Goal: Task Accomplishment & Management: Use online tool/utility

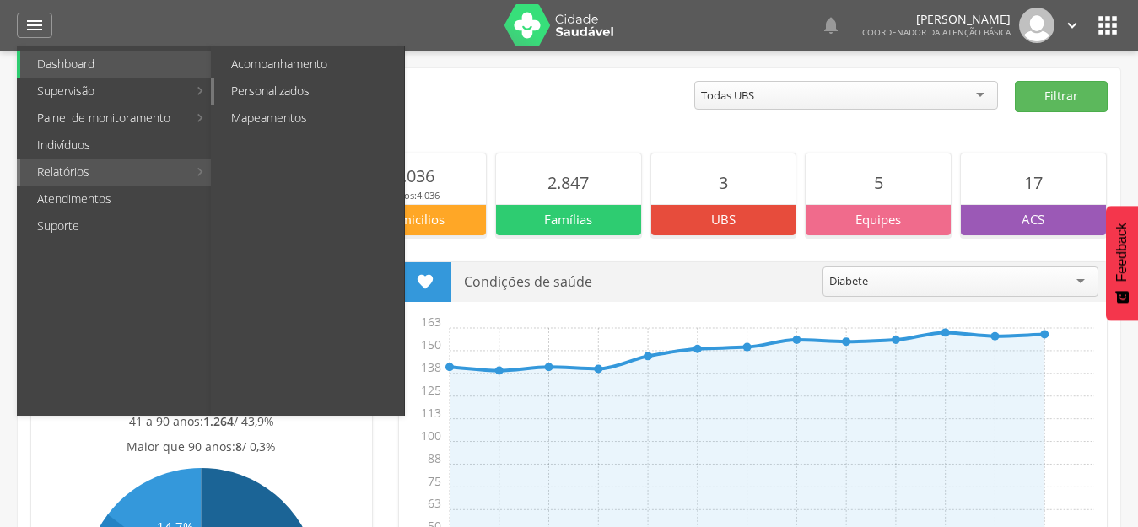
click at [331, 96] on link "Personalizados" at bounding box center [309, 91] width 190 height 27
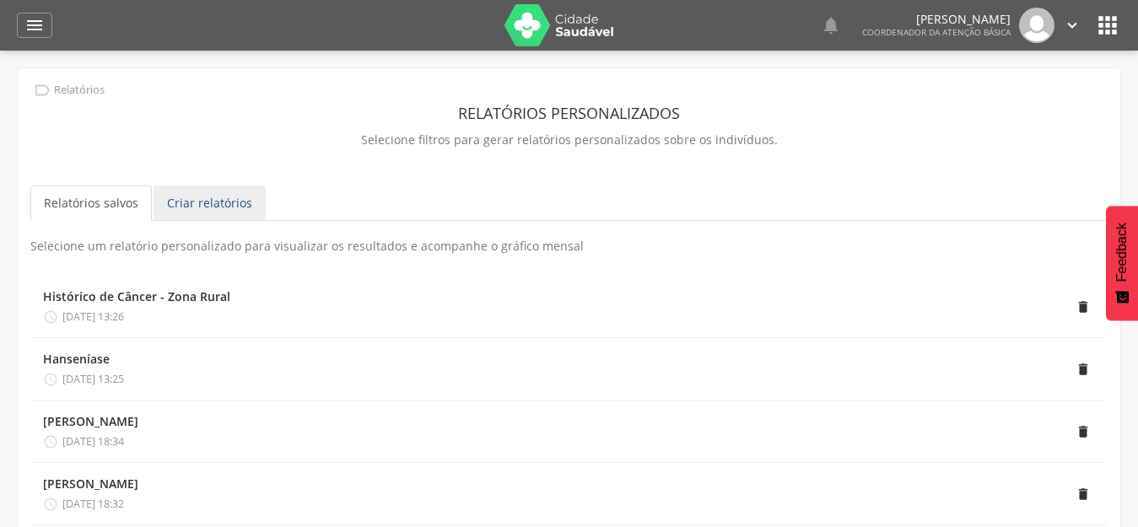
click at [208, 202] on link "Criar relatórios" at bounding box center [210, 203] width 112 height 35
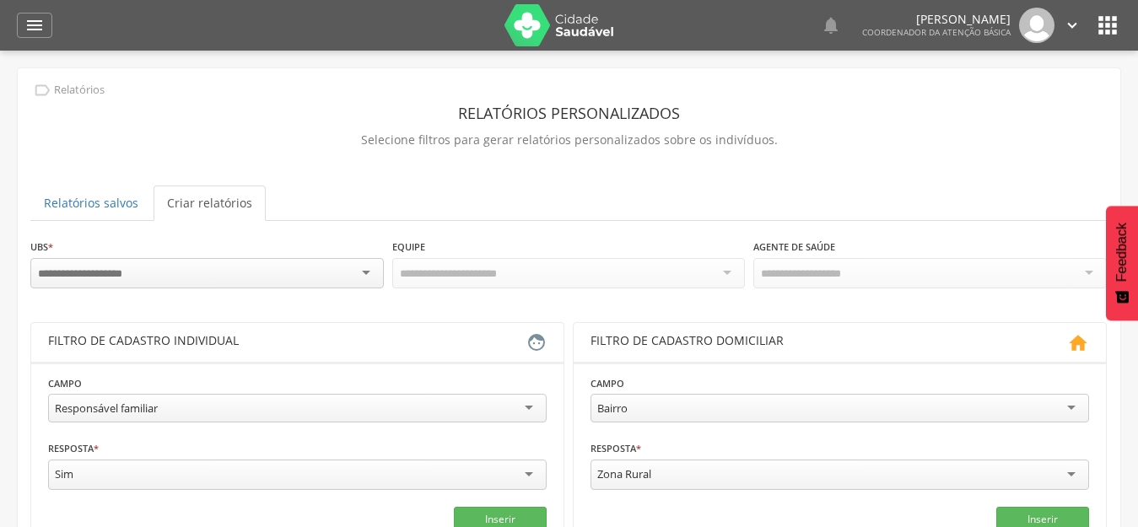
click at [106, 271] on input "select-one" at bounding box center [93, 274] width 111 height 15
click at [139, 402] on div "Responsável familiar" at bounding box center [106, 408] width 103 height 15
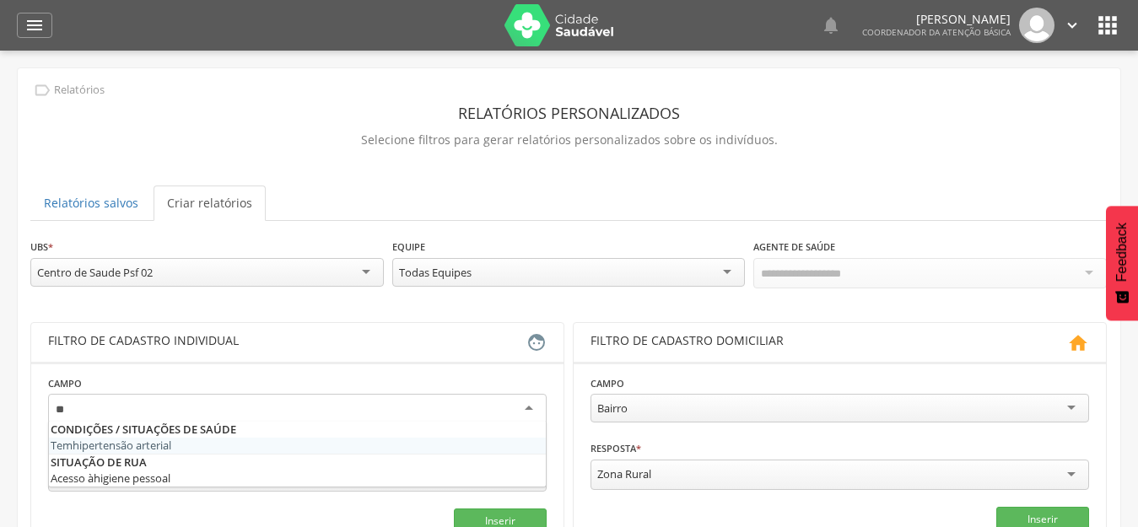
type input "***"
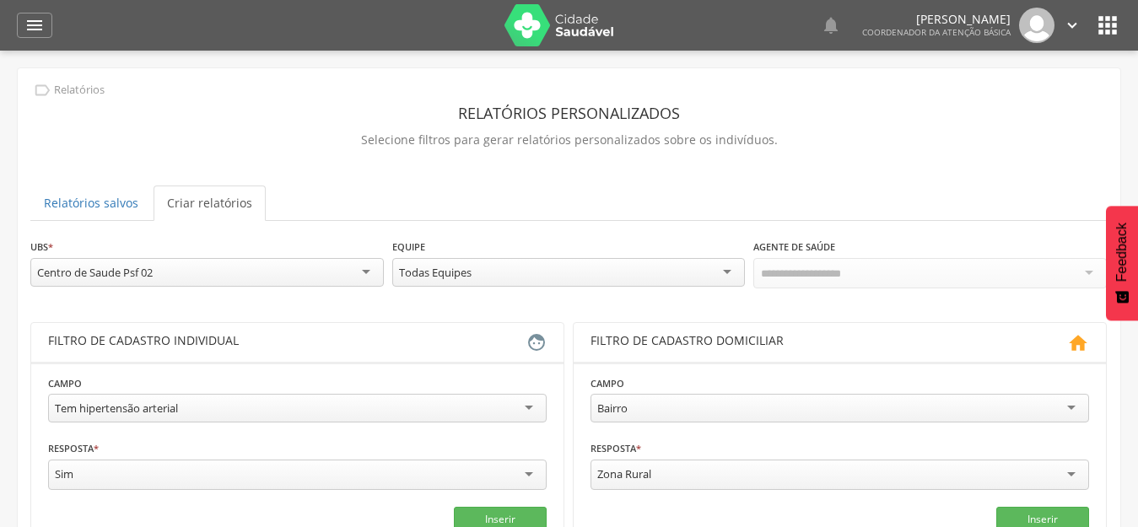
click at [699, 274] on div "Todas Equipes" at bounding box center [569, 272] width 354 height 29
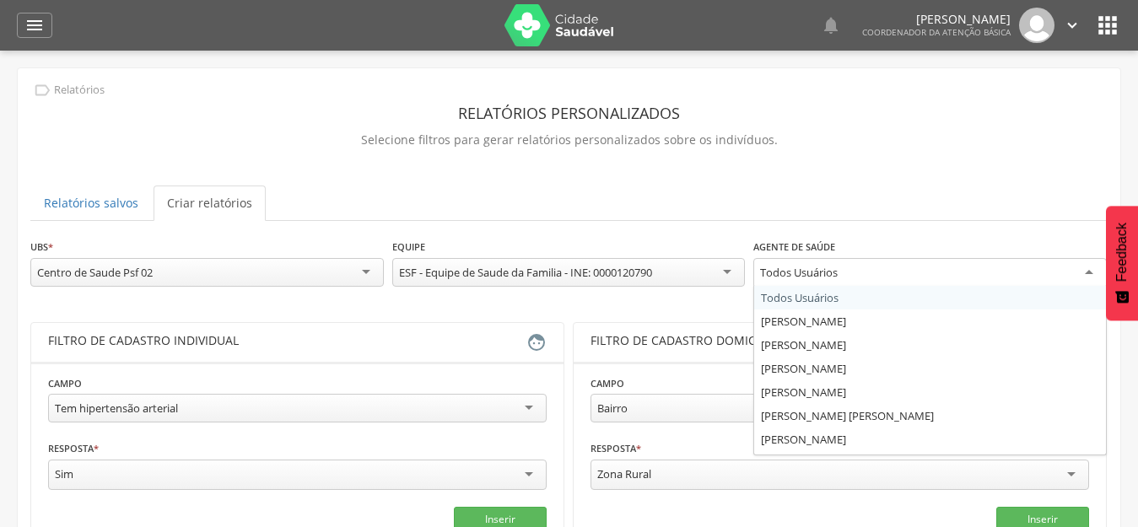
click at [783, 270] on div "Todos Usuários" at bounding box center [799, 272] width 78 height 15
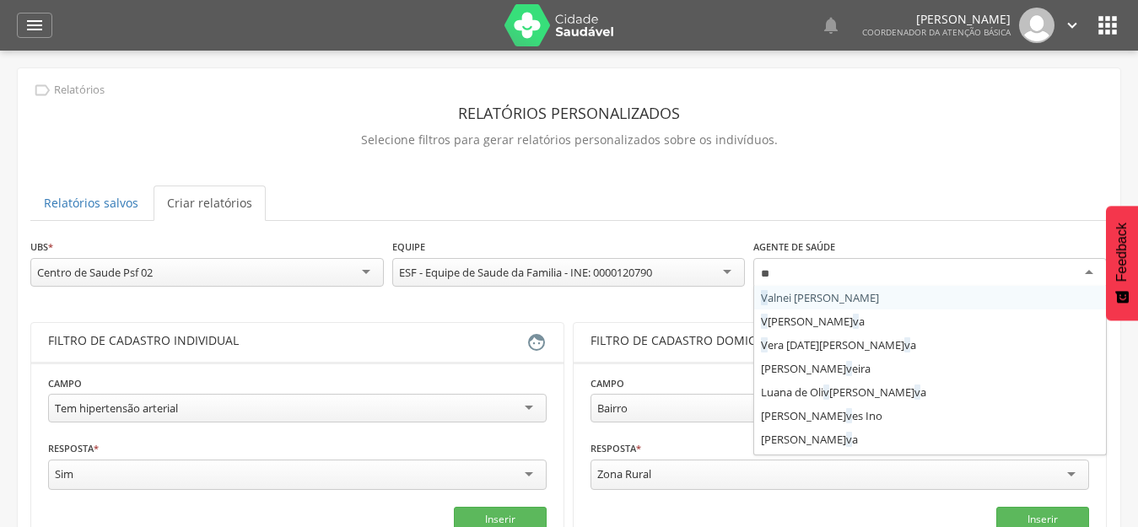
type input "***"
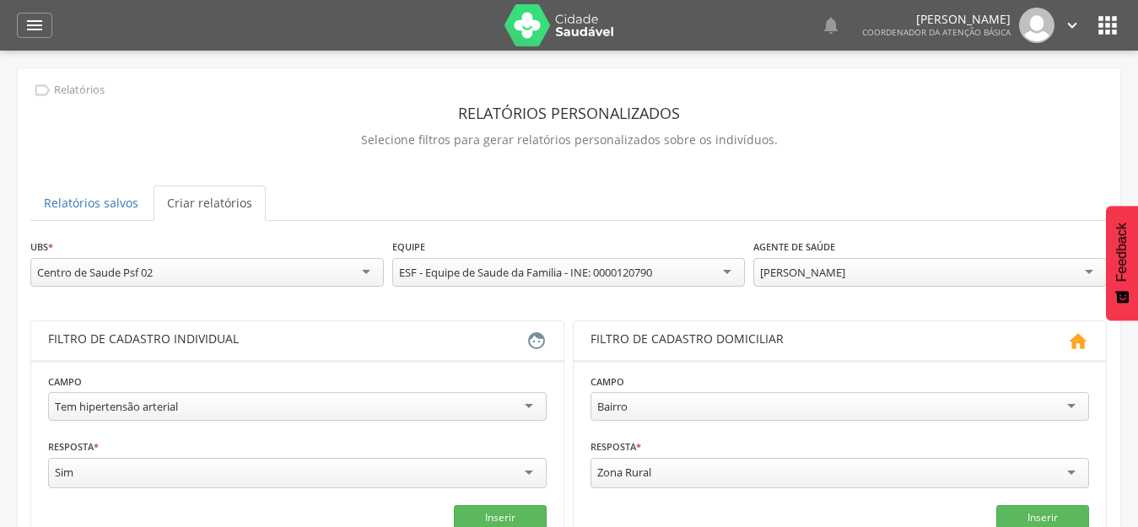
drag, startPoint x: 808, startPoint y: 300, endPoint x: 768, endPoint y: 298, distance: 40.5
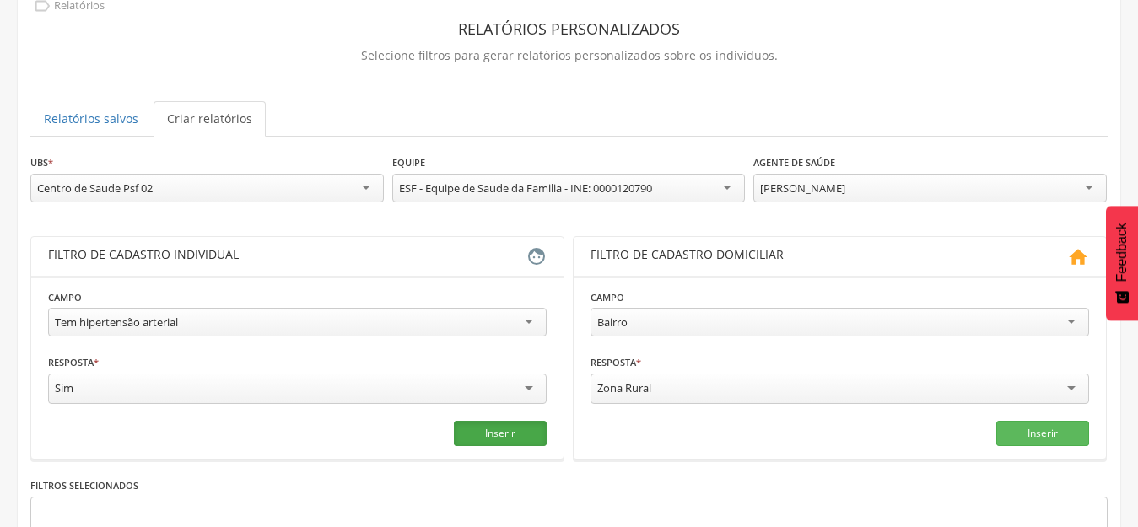
click at [498, 431] on button "Inserir" at bounding box center [500, 433] width 93 height 25
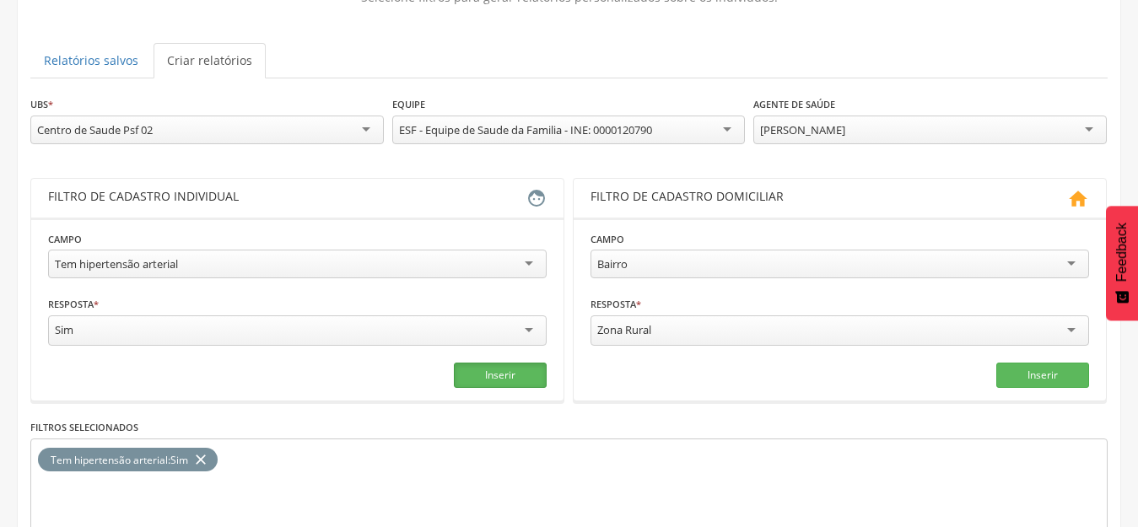
scroll to position [253, 0]
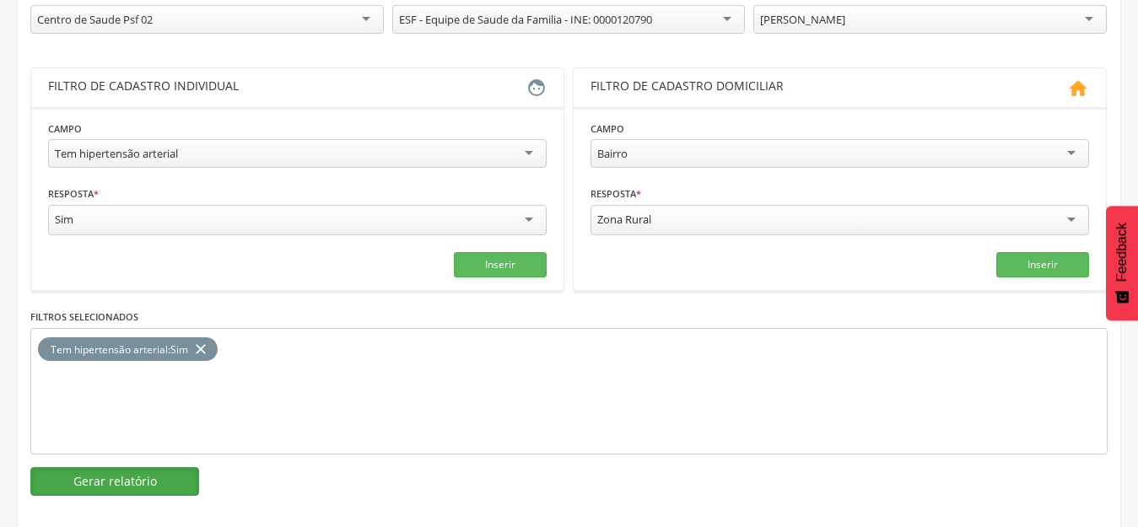
click at [124, 473] on button "Gerar relatório" at bounding box center [114, 481] width 169 height 29
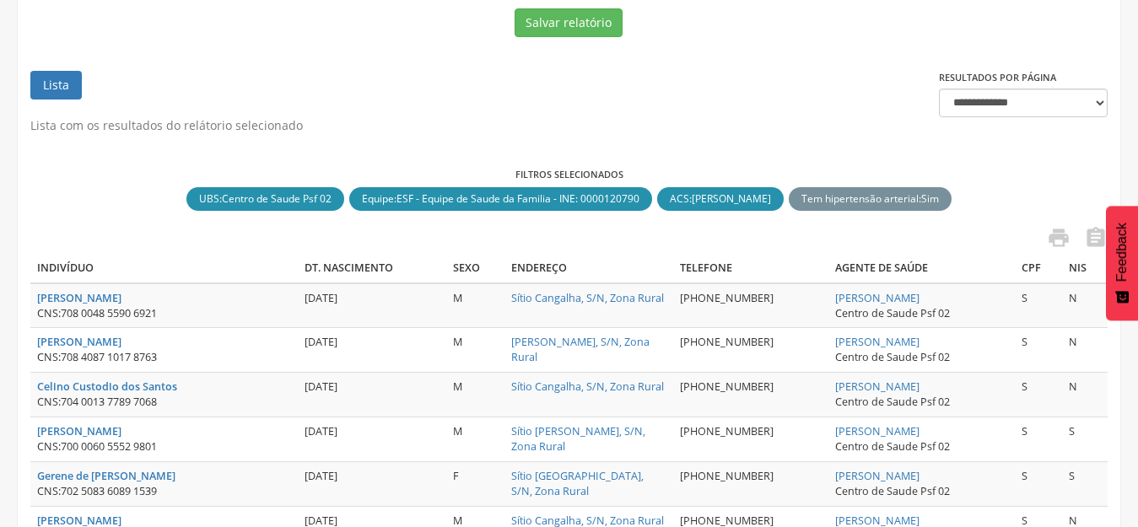
scroll to position [169, 0]
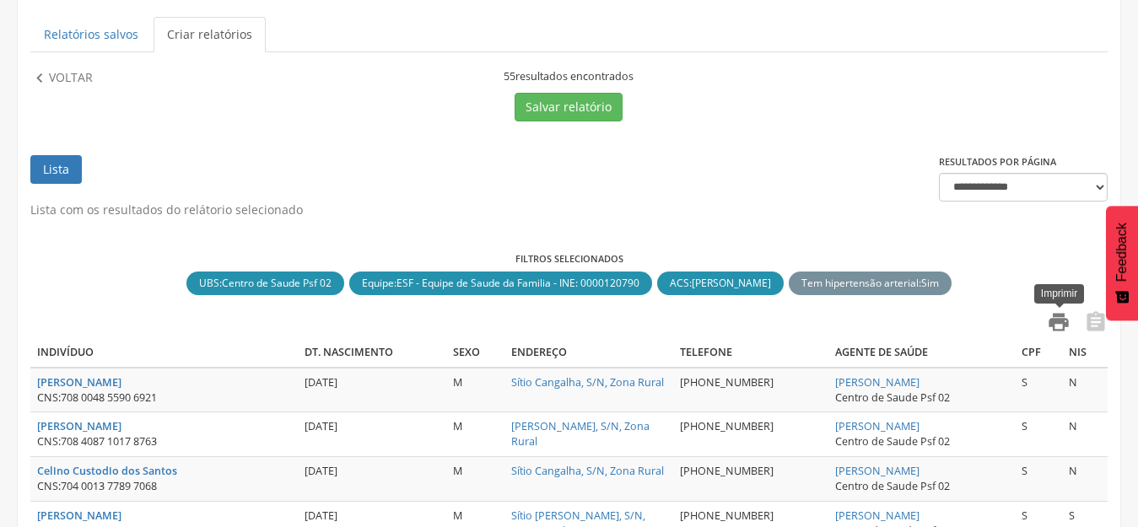
click at [1058, 324] on icon "" at bounding box center [1059, 322] width 24 height 24
click at [59, 78] on p "Voltar" at bounding box center [71, 78] width 44 height 19
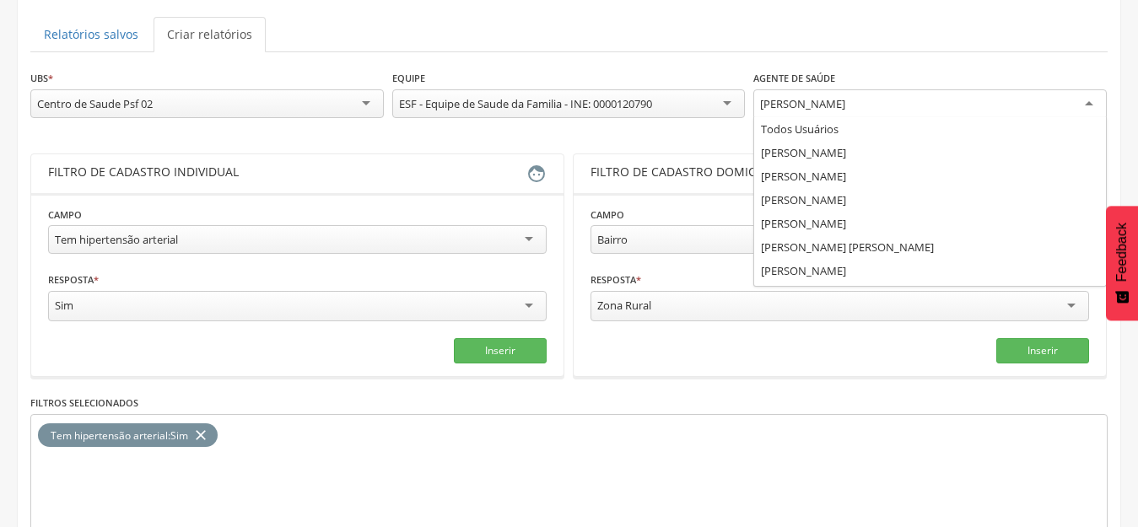
click at [771, 111] on div "[PERSON_NAME]" at bounding box center [930, 104] width 354 height 30
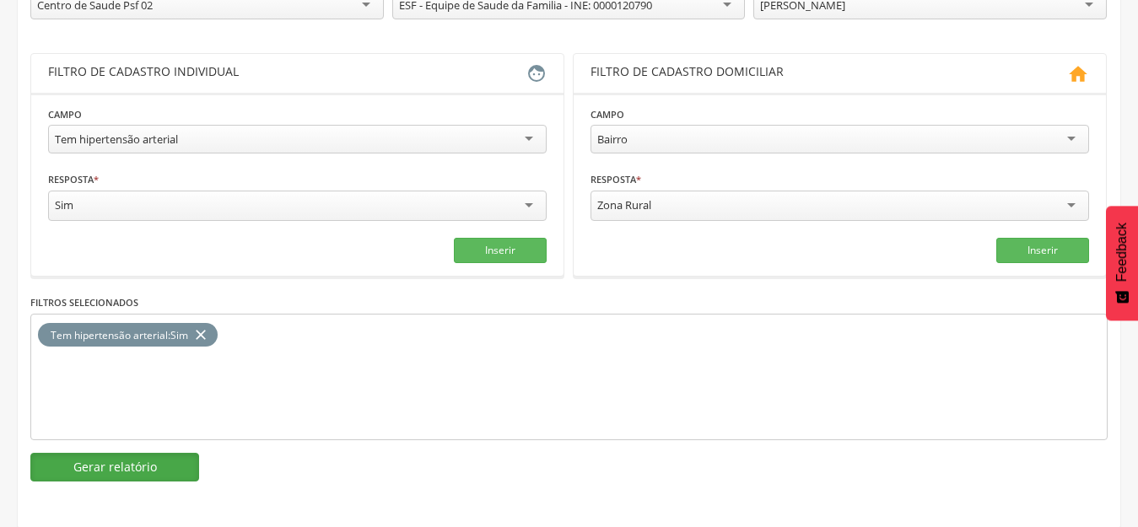
click at [116, 467] on button "Gerar relatório" at bounding box center [114, 467] width 169 height 29
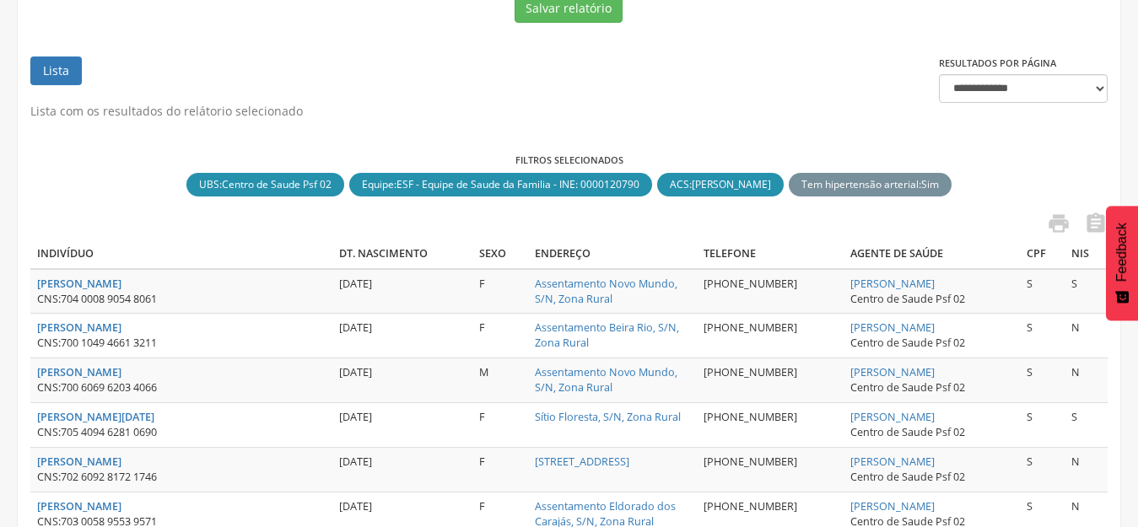
scroll to position [99, 0]
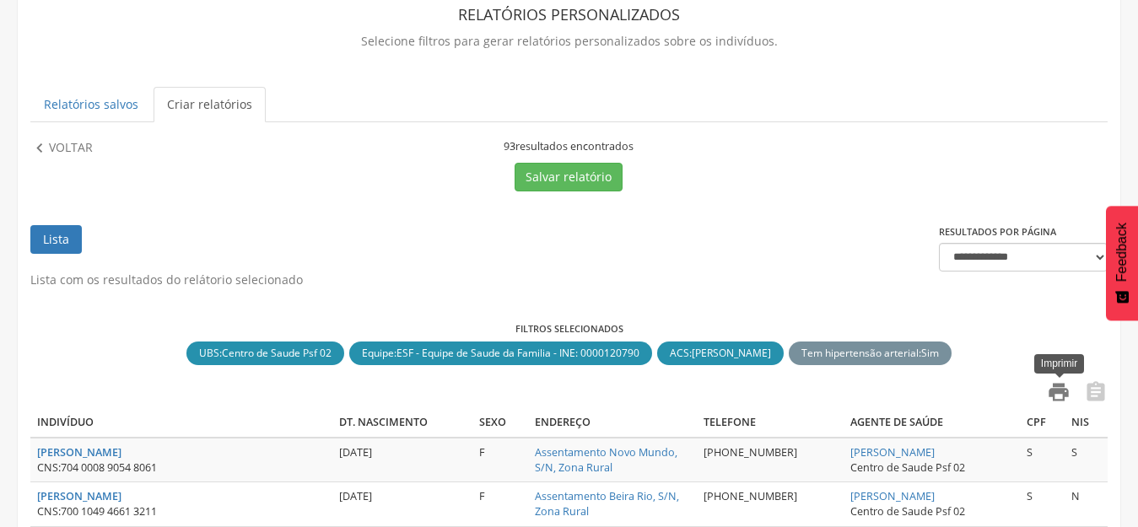
click at [1062, 382] on icon "" at bounding box center [1059, 393] width 24 height 24
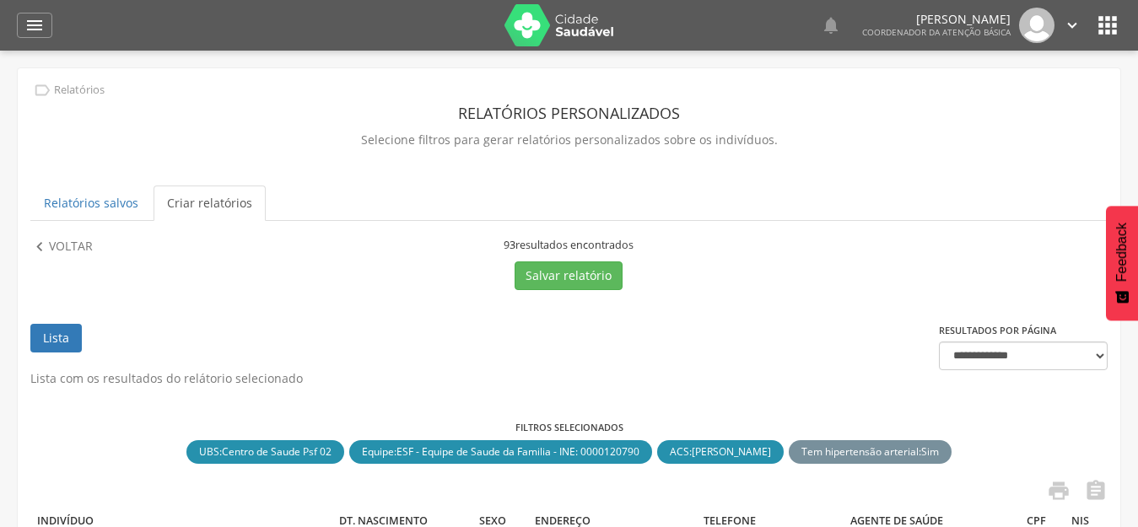
click at [1104, 20] on icon "" at bounding box center [1107, 25] width 27 height 27
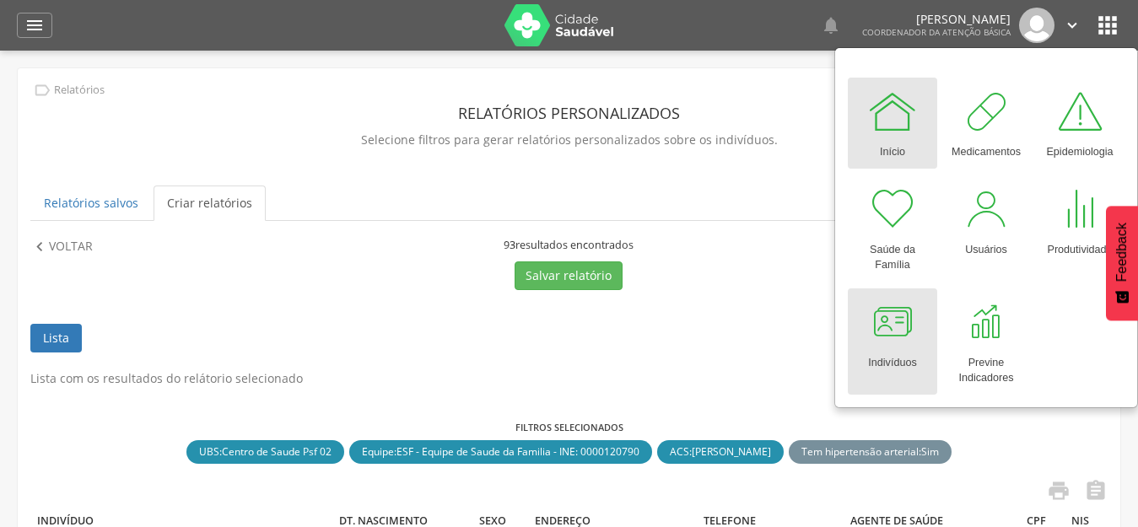
click at [889, 338] on div at bounding box center [892, 322] width 51 height 51
